Goal: Information Seeking & Learning: Learn about a topic

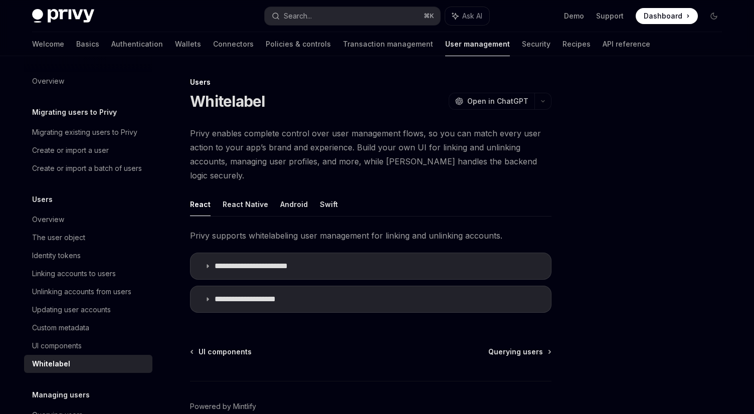
type textarea "*"
click at [208, 263] on icon at bounding box center [208, 266] width 6 height 6
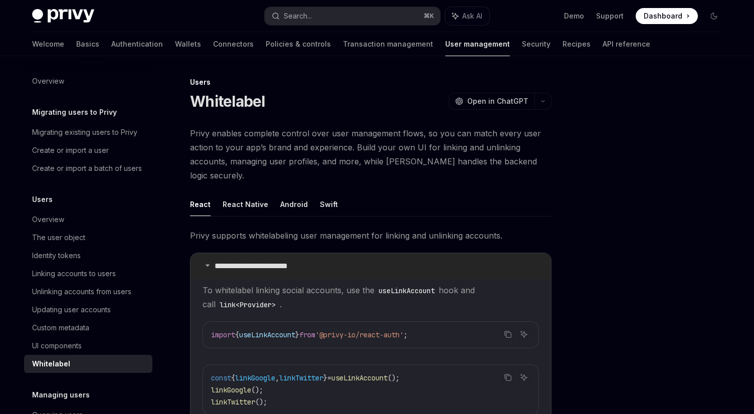
click at [208, 262] on icon at bounding box center [208, 265] width 6 height 6
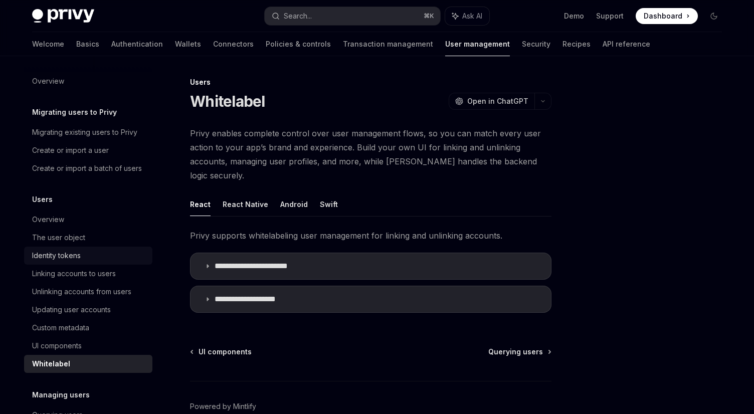
scroll to position [44, 0]
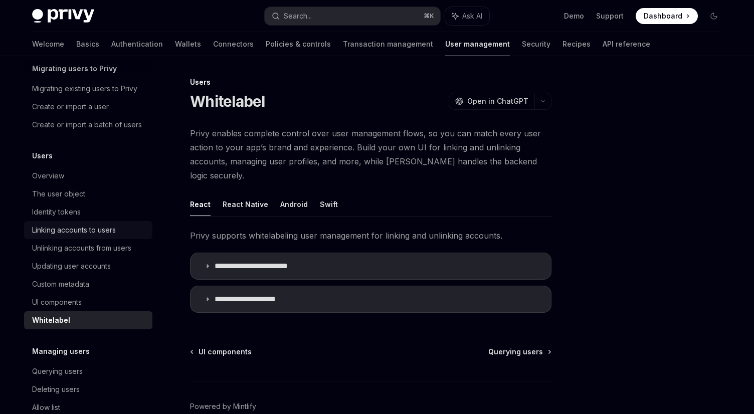
click at [65, 232] on div "Linking accounts to users" at bounding box center [74, 230] width 84 height 12
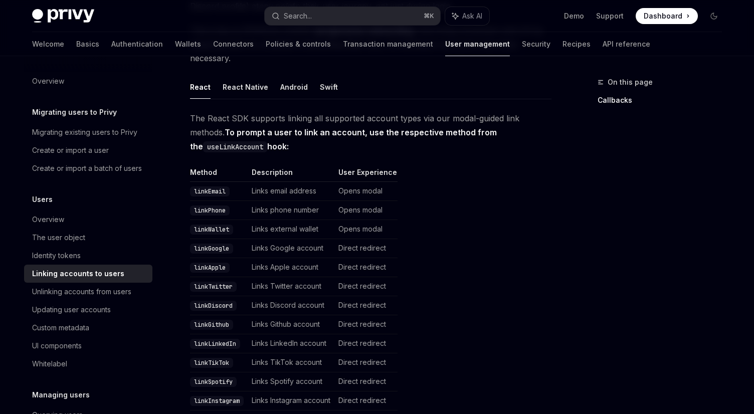
scroll to position [137, 0]
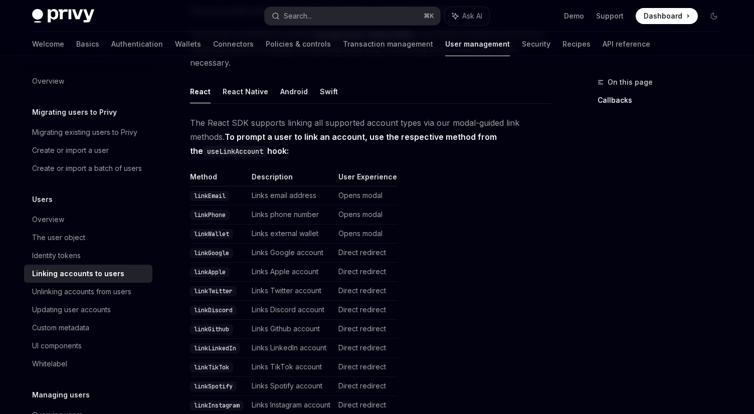
click at [301, 187] on td "Links email address" at bounding box center [291, 196] width 87 height 19
click at [212, 229] on code "linkWallet" at bounding box center [211, 234] width 43 height 10
click at [262, 225] on td "Links external wallet" at bounding box center [291, 234] width 87 height 19
click at [365, 225] on td "Opens modal" at bounding box center [366, 234] width 63 height 19
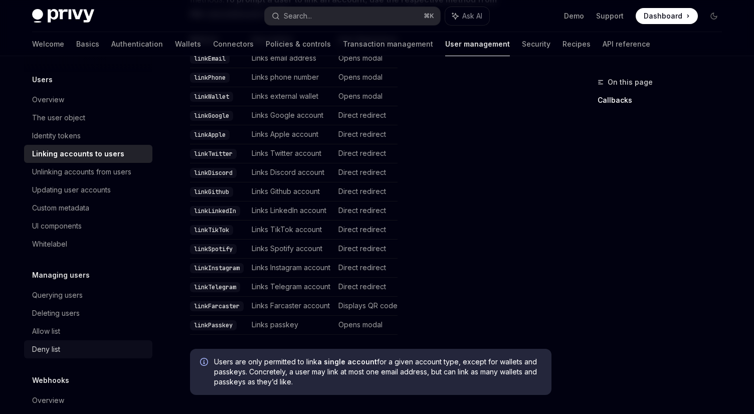
scroll to position [117, 0]
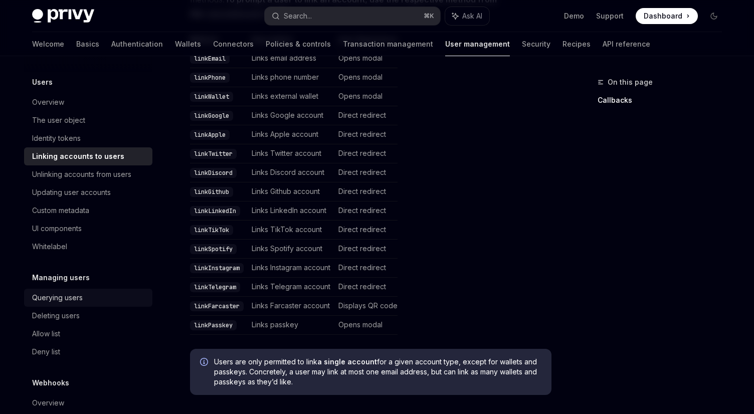
click at [69, 302] on div "Querying users" at bounding box center [57, 298] width 51 height 12
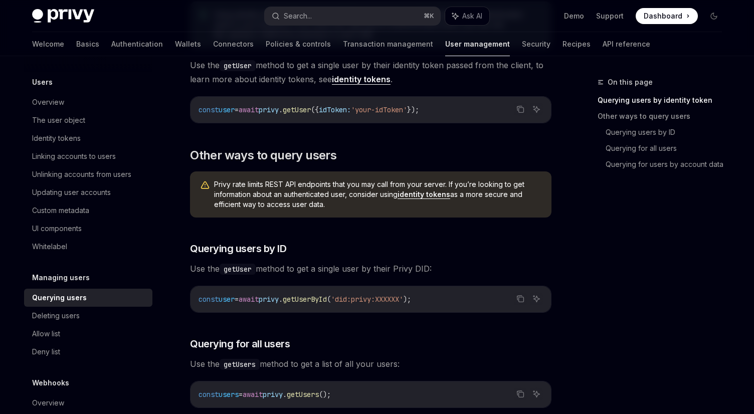
scroll to position [303, 0]
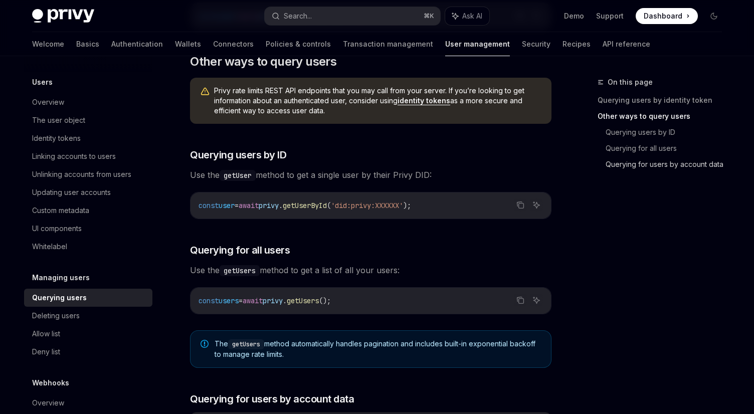
click at [628, 162] on link "Querying for users by account data" at bounding box center [668, 164] width 124 height 16
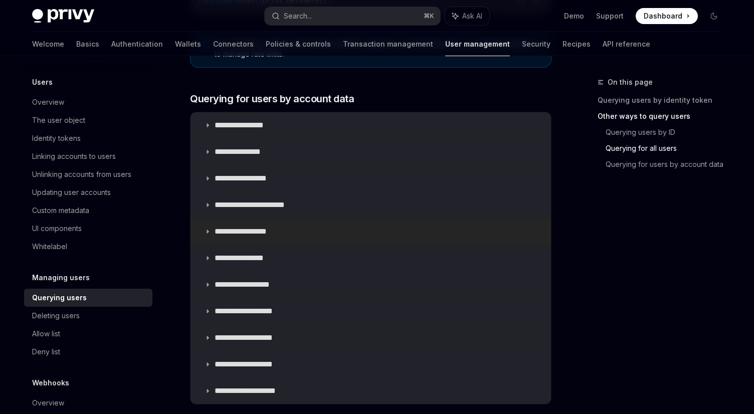
scroll to position [618, 0]
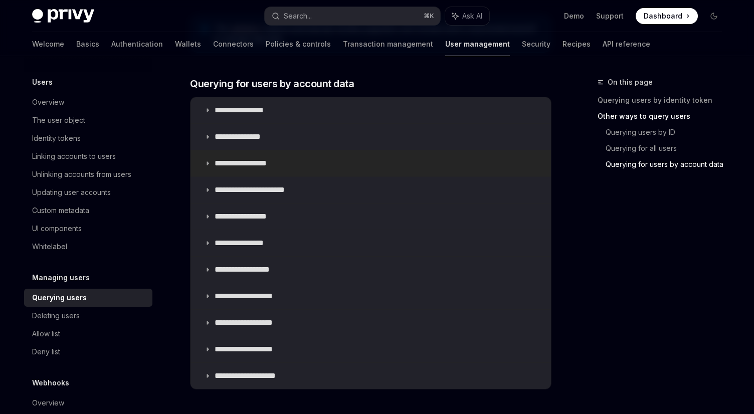
click at [207, 162] on icon at bounding box center [208, 164] width 6 height 6
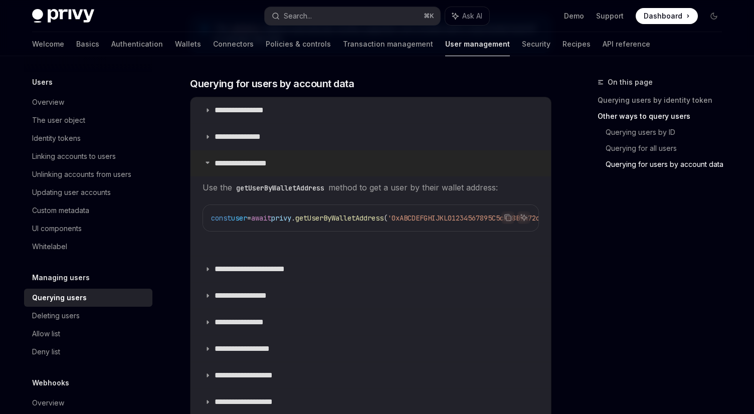
click at [210, 165] on icon at bounding box center [208, 163] width 6 height 6
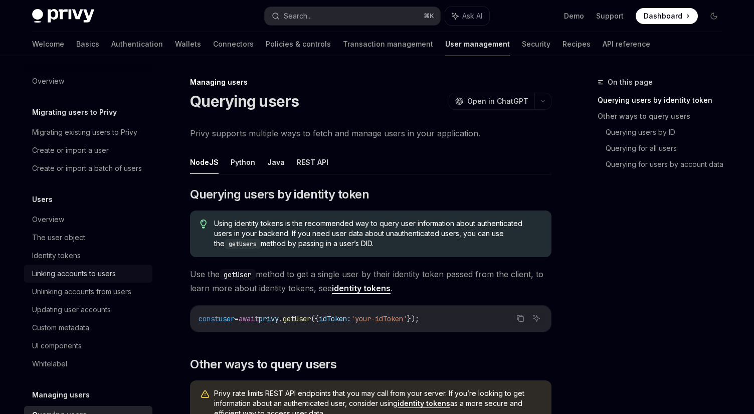
click at [71, 270] on div "Linking accounts to users" at bounding box center [74, 274] width 84 height 12
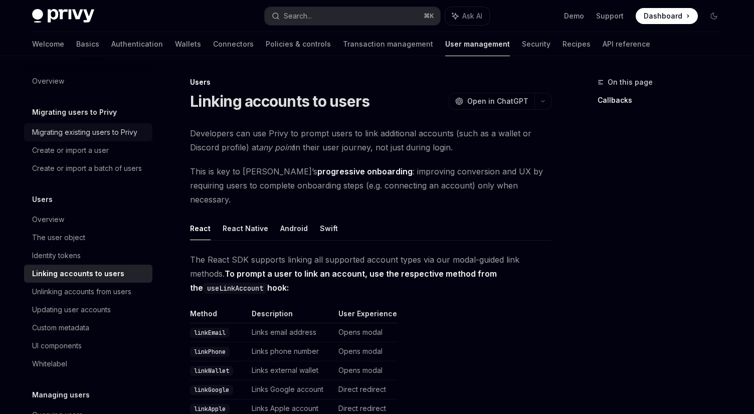
click at [84, 131] on div "Migrating existing users to Privy" at bounding box center [84, 132] width 105 height 12
type textarea "*"
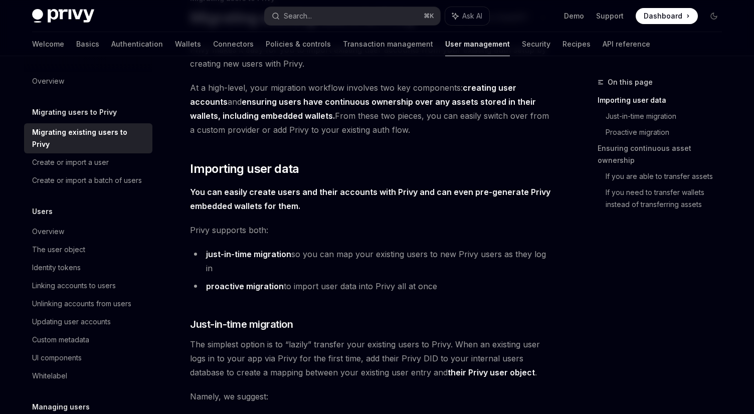
scroll to position [85, 0]
